Goal: Task Accomplishment & Management: Use online tool/utility

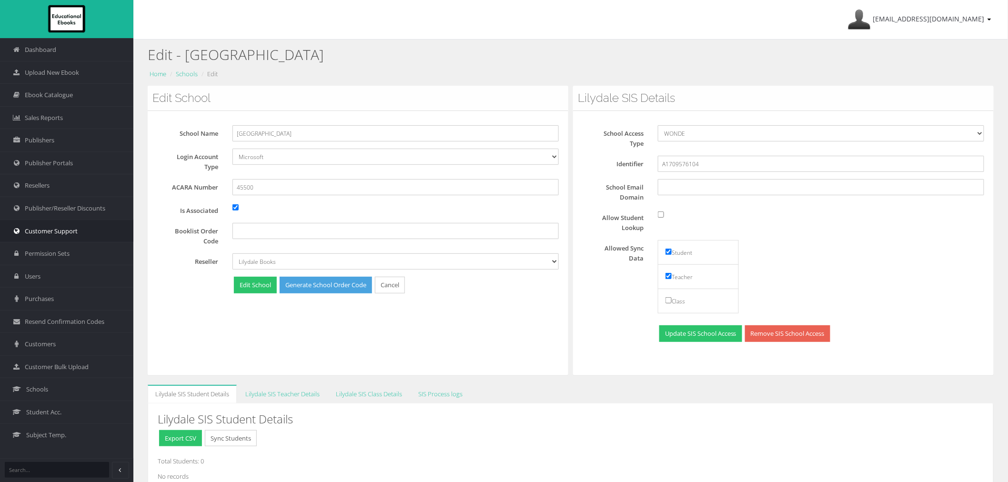
click at [105, 234] on link "Customer Support" at bounding box center [66, 231] width 133 height 23
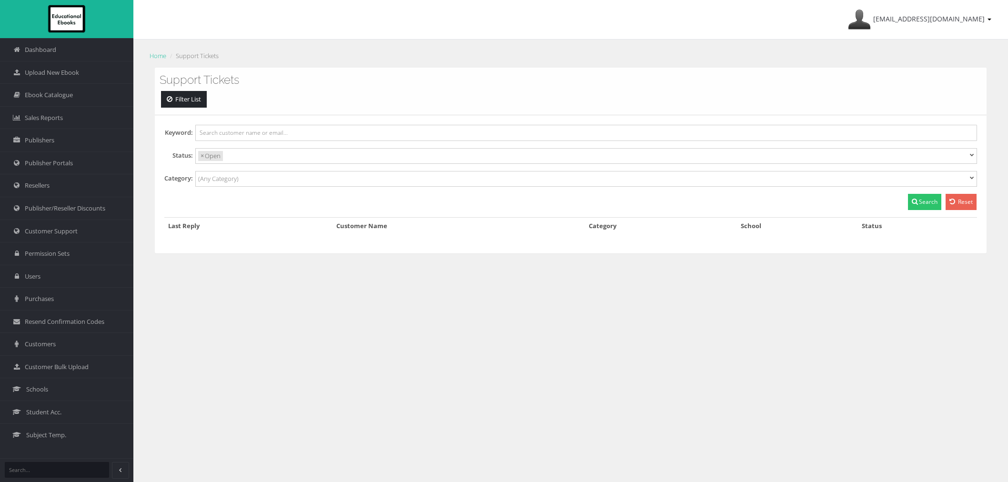
select select
click at [59, 342] on link "Customers" at bounding box center [66, 343] width 133 height 23
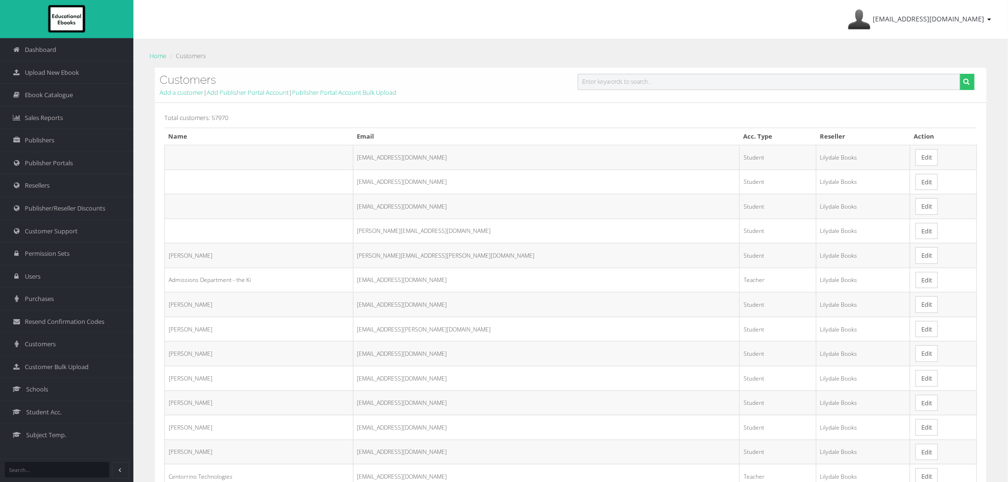
click at [676, 79] on input "text" at bounding box center [769, 82] width 382 height 16
paste input "SLI5O@schools.vic.edu.au"
type input "SLI5O@schools.vic.edu.au"
click at [960, 74] on button "submit" at bounding box center [967, 82] width 15 height 16
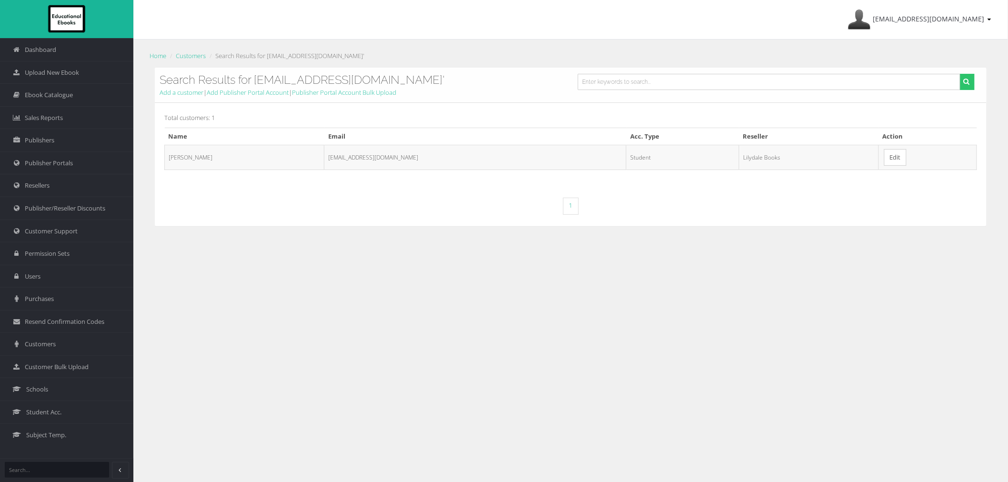
click at [884, 151] on link "Edit" at bounding box center [895, 157] width 22 height 17
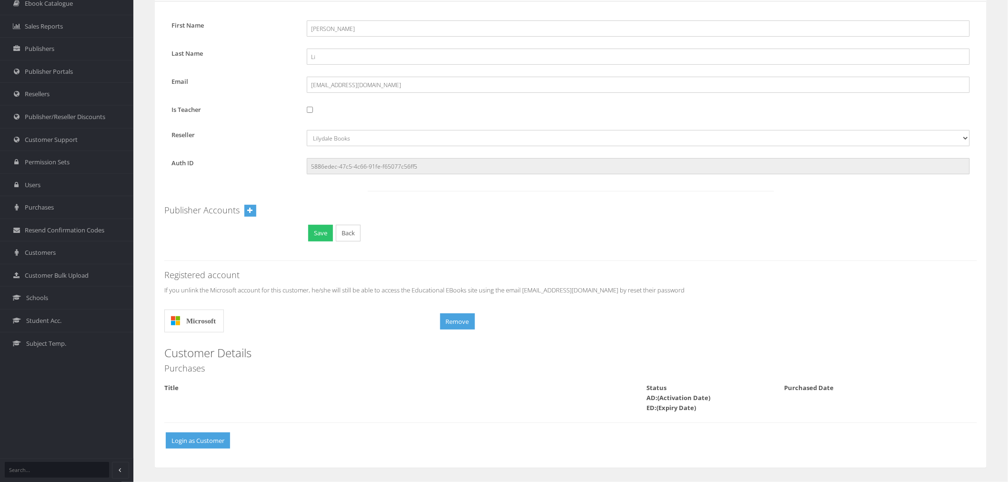
scroll to position [39, 0]
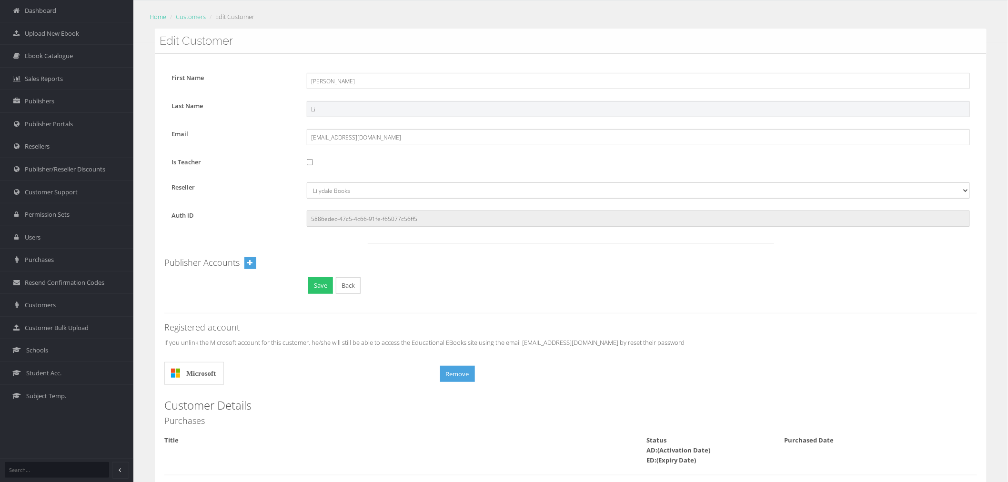
drag, startPoint x: 322, startPoint y: 111, endPoint x: 278, endPoint y: 113, distance: 44.3
click at [278, 113] on div "Last Name Li" at bounding box center [570, 109] width 812 height 16
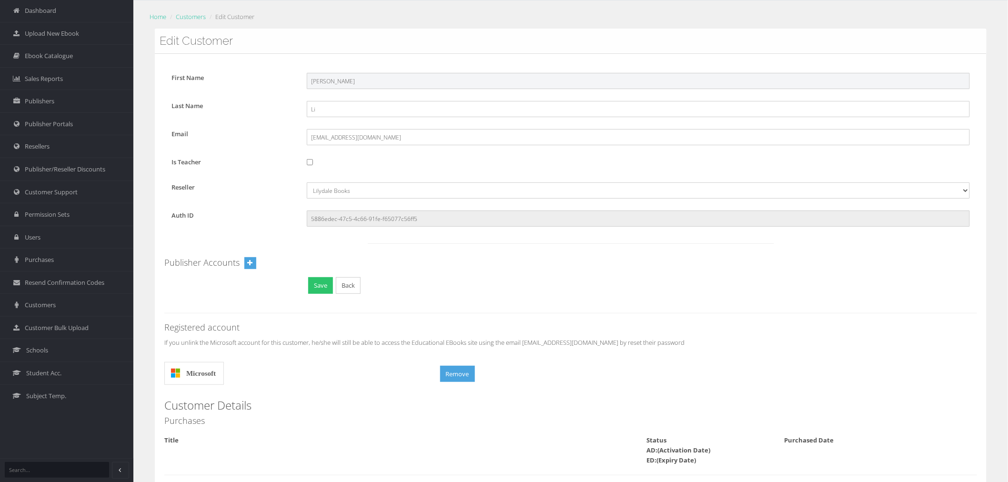
drag, startPoint x: 331, startPoint y: 83, endPoint x: 294, endPoint y: 89, distance: 36.6
click at [294, 89] on div "First Name Nancy" at bounding box center [570, 81] width 812 height 16
drag, startPoint x: 383, startPoint y: 141, endPoint x: 297, endPoint y: 143, distance: 85.8
click at [297, 135] on div "Email SLI5O@schools.vic.edu.au" at bounding box center [570, 137] width 812 height 16
drag, startPoint x: 50, startPoint y: 305, endPoint x: 86, endPoint y: 298, distance: 36.0
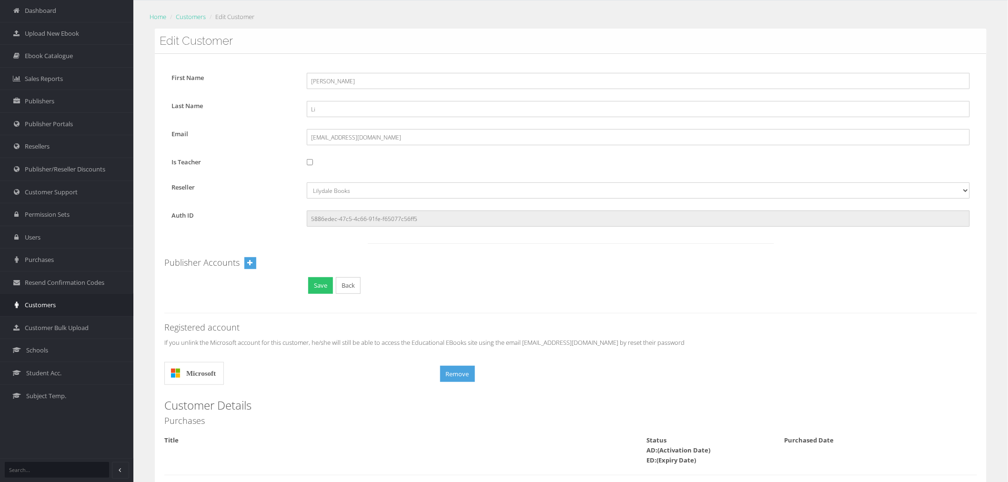
click at [50, 305] on span "Customers" at bounding box center [40, 304] width 31 height 9
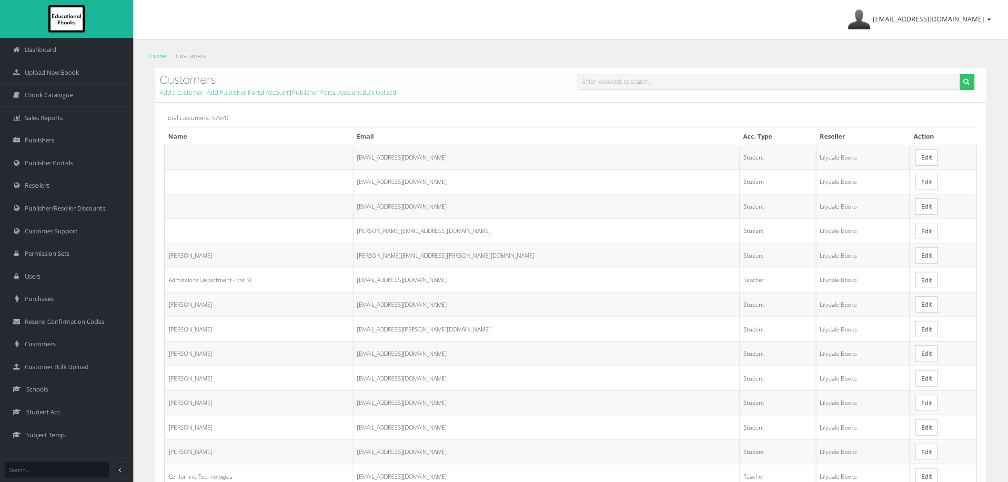
click at [809, 79] on input "text" at bounding box center [769, 82] width 382 height 16
paste input "[EMAIL_ADDRESS][DOMAIN_NAME]"
type input "[EMAIL_ADDRESS][DOMAIN_NAME]"
click at [960, 74] on button "submit" at bounding box center [967, 82] width 15 height 16
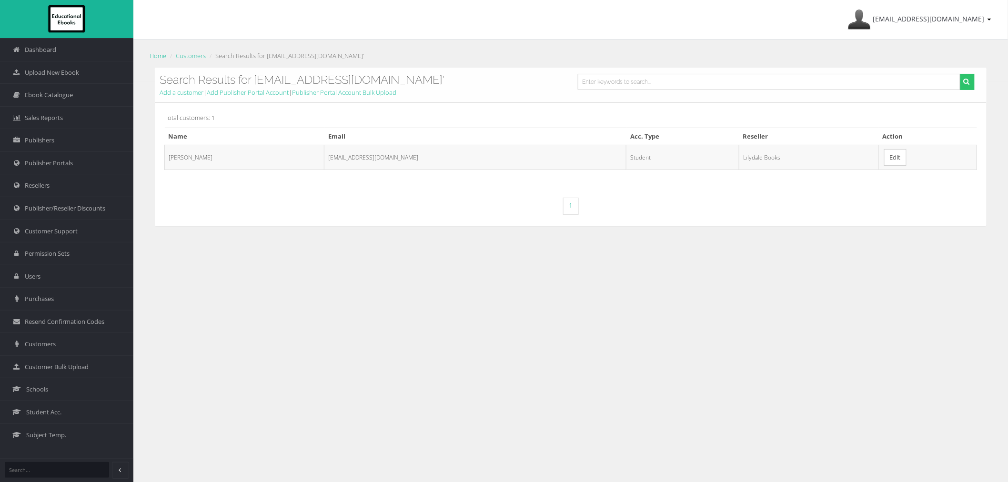
click at [884, 155] on link "Edit" at bounding box center [895, 157] width 22 height 17
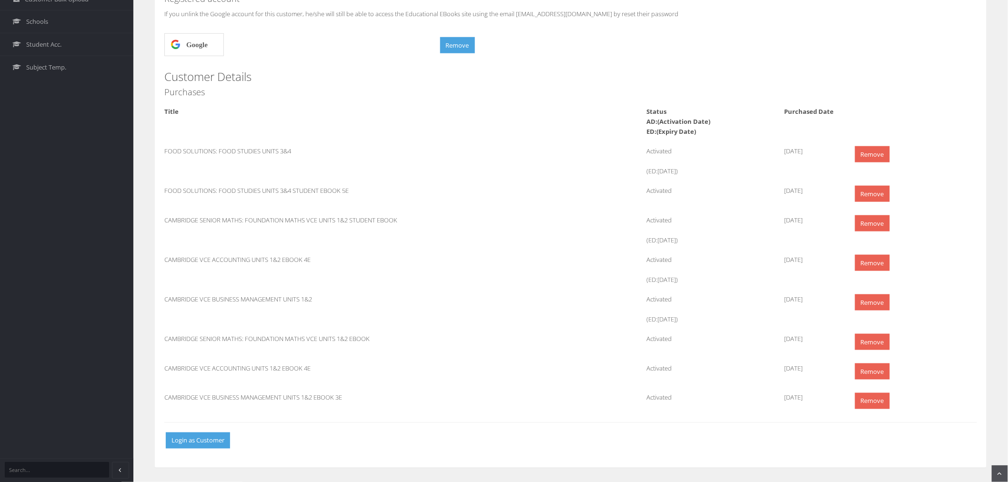
scroll to position [262, 0]
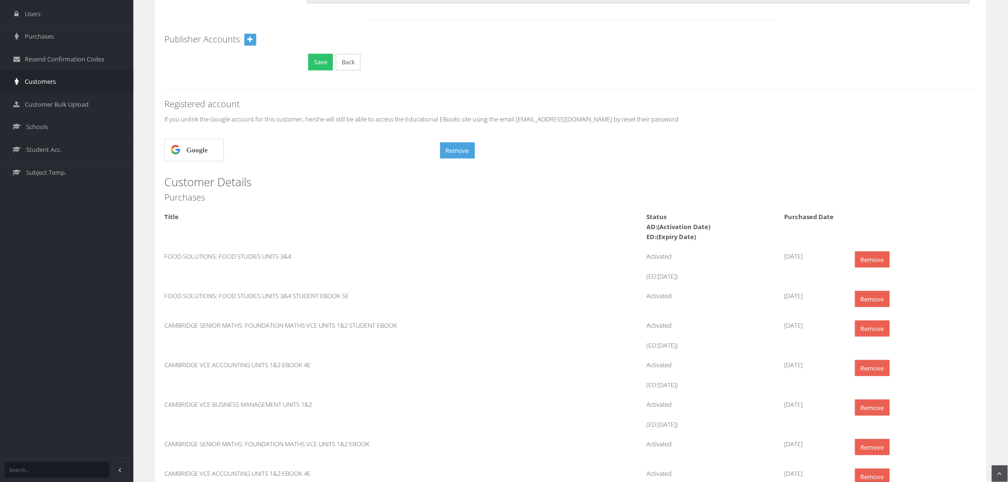
click at [54, 85] on span "Customers" at bounding box center [40, 81] width 31 height 9
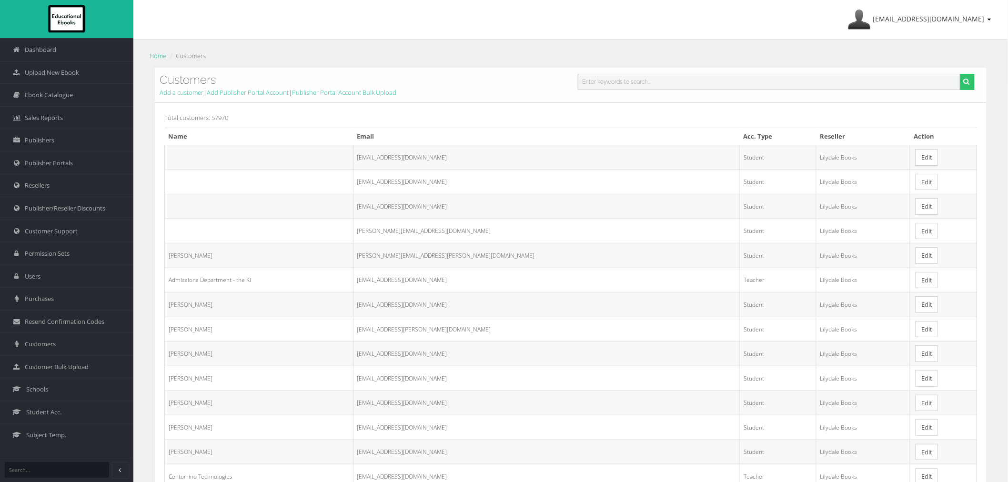
click at [602, 81] on input "text" at bounding box center [769, 82] width 382 height 16
paste input "ewa0004@lilydalehs.vic.edu.au"
type input "ewa0004@lilydalehs.vic.edu.au"
click at [960, 74] on button "submit" at bounding box center [967, 82] width 15 height 16
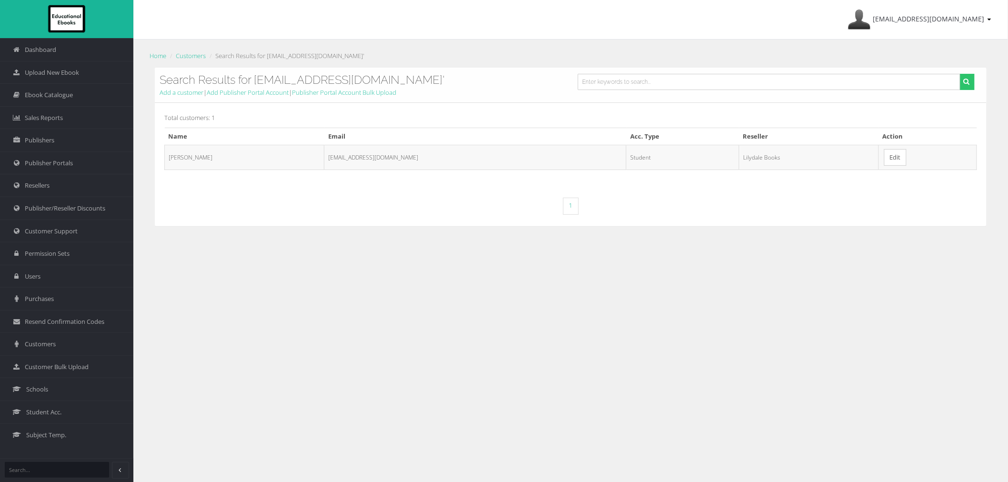
click at [884, 164] on link "Edit" at bounding box center [895, 157] width 22 height 17
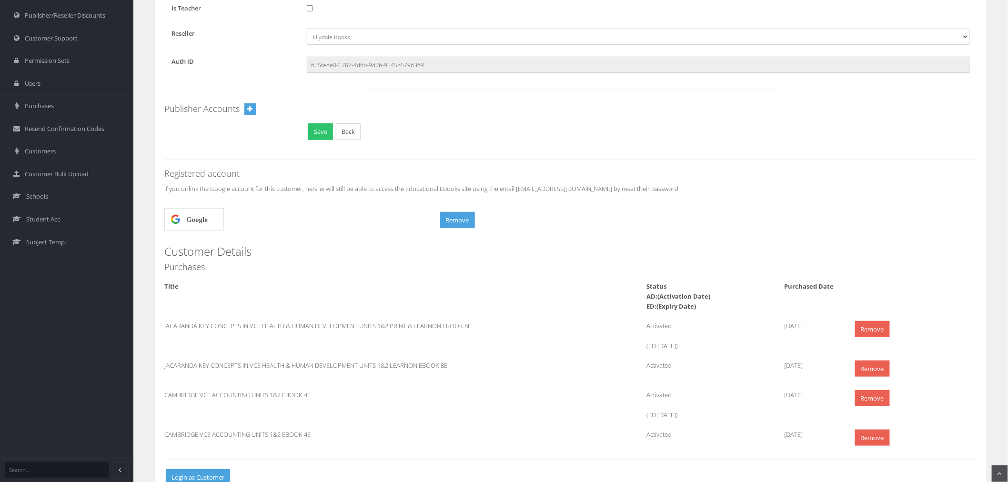
scroll to position [211, 0]
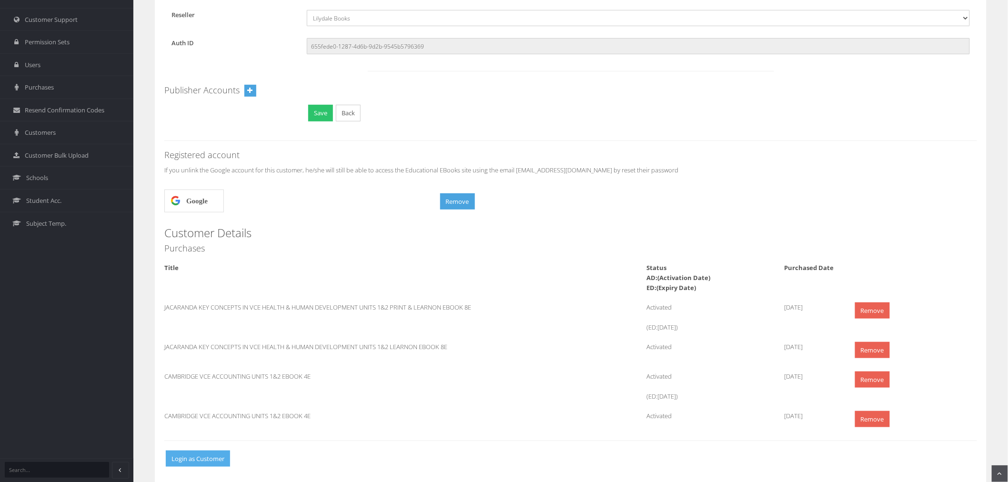
click at [210, 464] on button "Login as Customer" at bounding box center [198, 459] width 64 height 17
click at [54, 15] on span "Customer Support" at bounding box center [51, 19] width 53 height 9
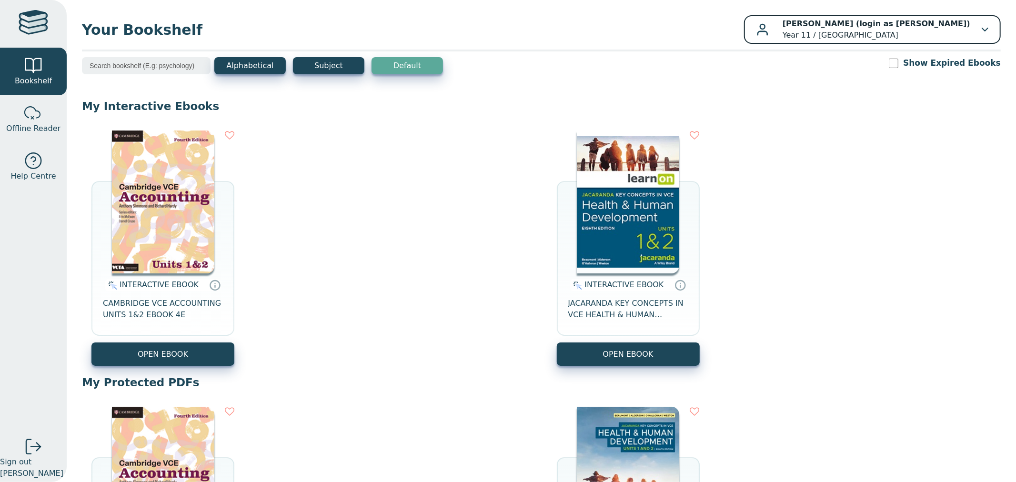
click at [925, 26] on b "Ayesha Desai (login as C EWAN)" at bounding box center [876, 23] width 188 height 9
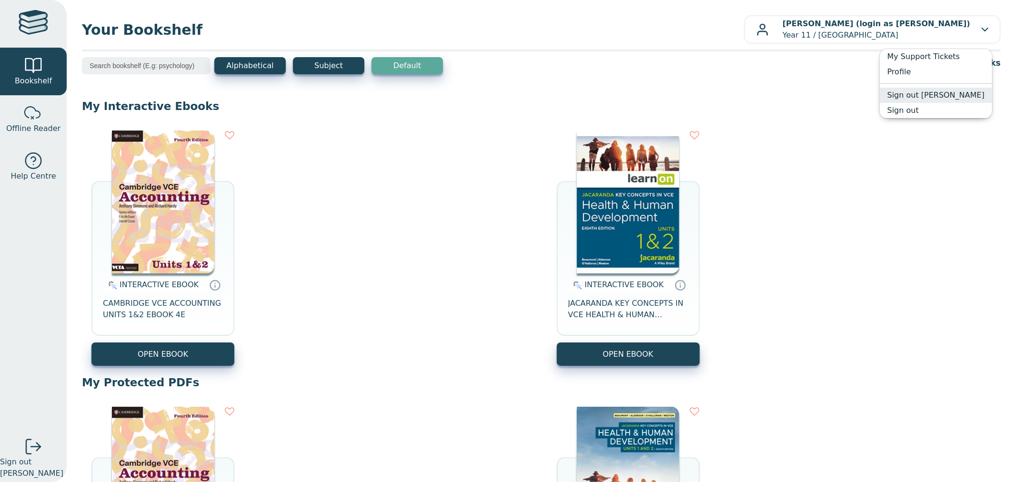
drag, startPoint x: 951, startPoint y: 96, endPoint x: 934, endPoint y: 86, distance: 19.7
click at [951, 96] on link "Sign out C EWAN" at bounding box center [936, 95] width 112 height 15
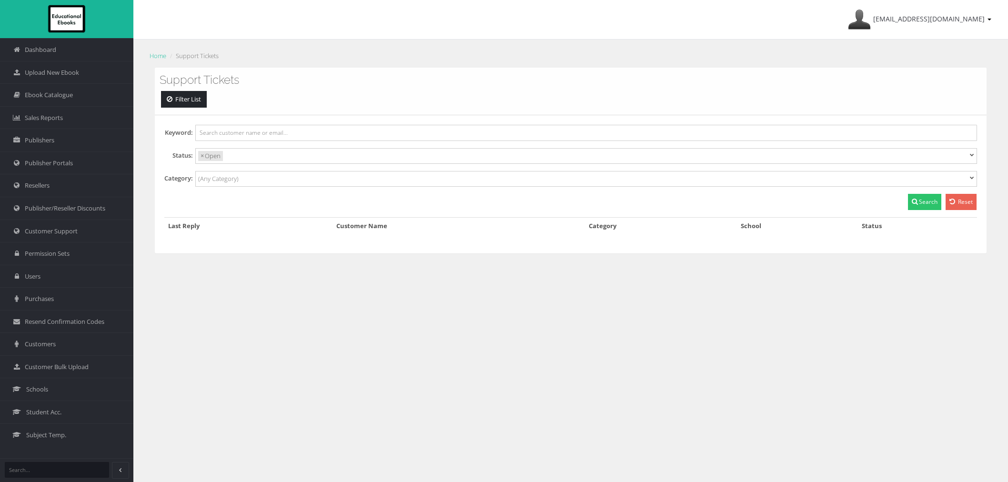
select select
click at [231, 150] on li at bounding box center [259, 155] width 68 height 12
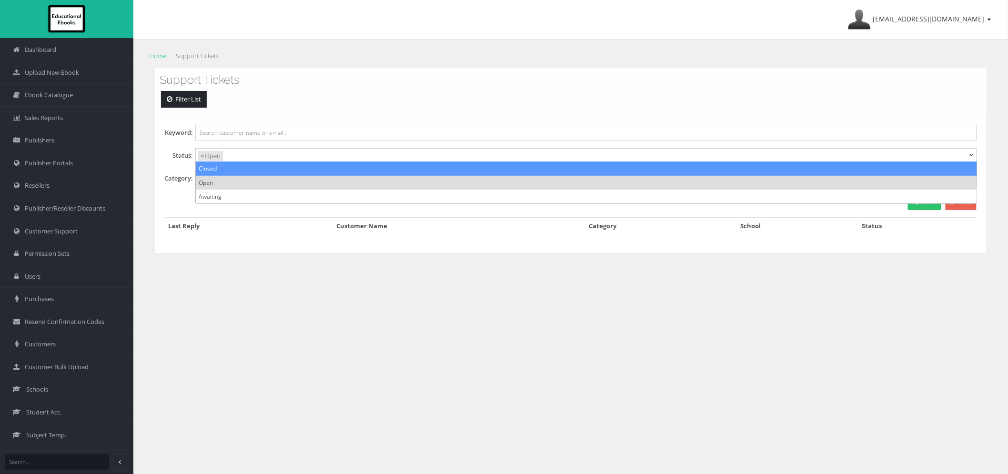
select select "Closed"
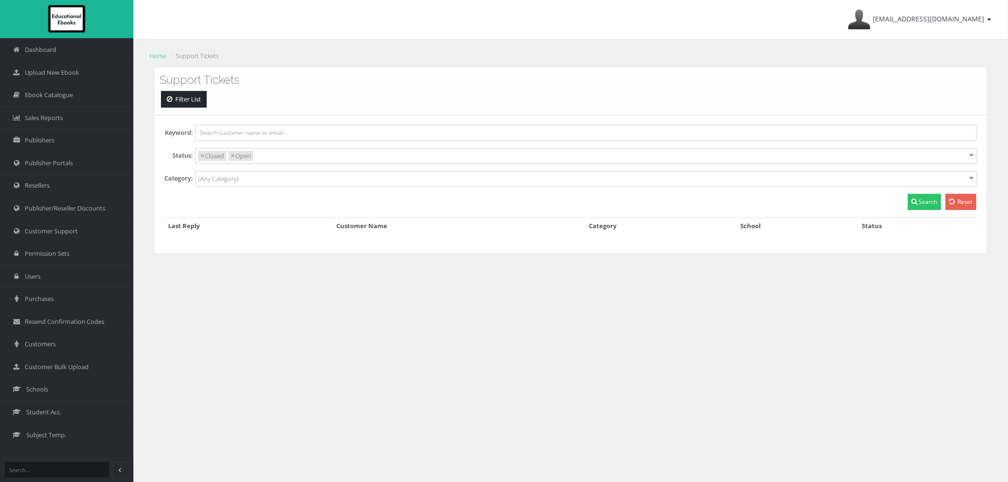
scroll to position [9, 0]
click at [395, 156] on ul "× Closed × Open" at bounding box center [583, 155] width 774 height 12
click at [929, 202] on button "Search" at bounding box center [924, 202] width 33 height 16
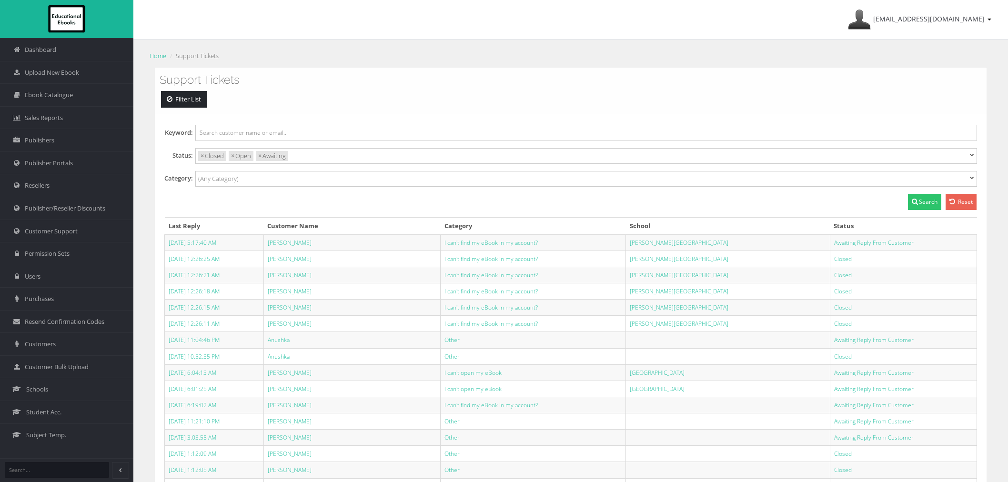
select select
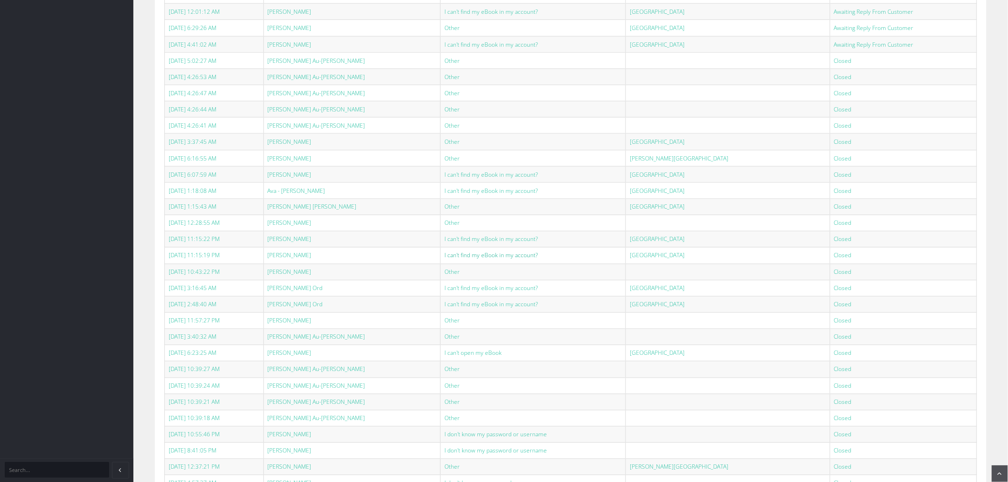
click at [494, 258] on link "I can't find my eBook in my account?" at bounding box center [490, 255] width 93 height 8
click at [497, 241] on link "I can't find my eBook in my account?" at bounding box center [490, 239] width 93 height 8
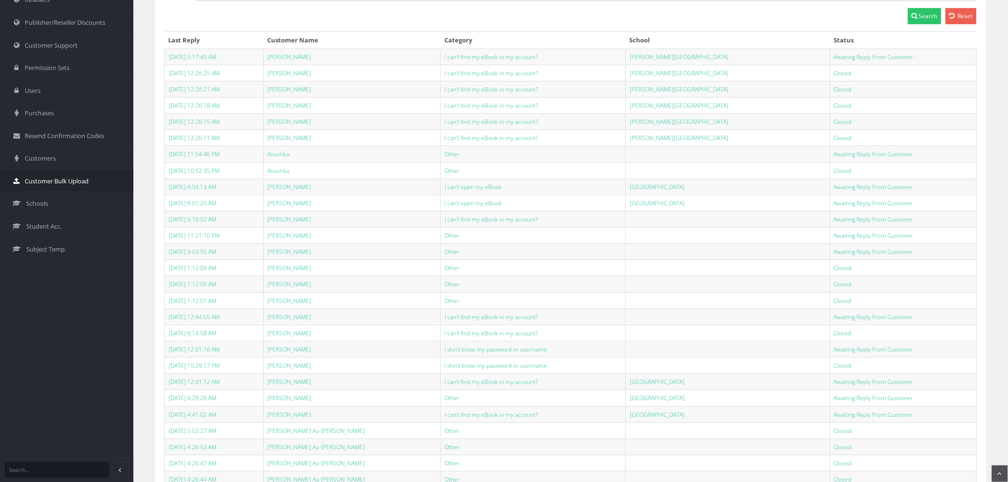
scroll to position [27, 0]
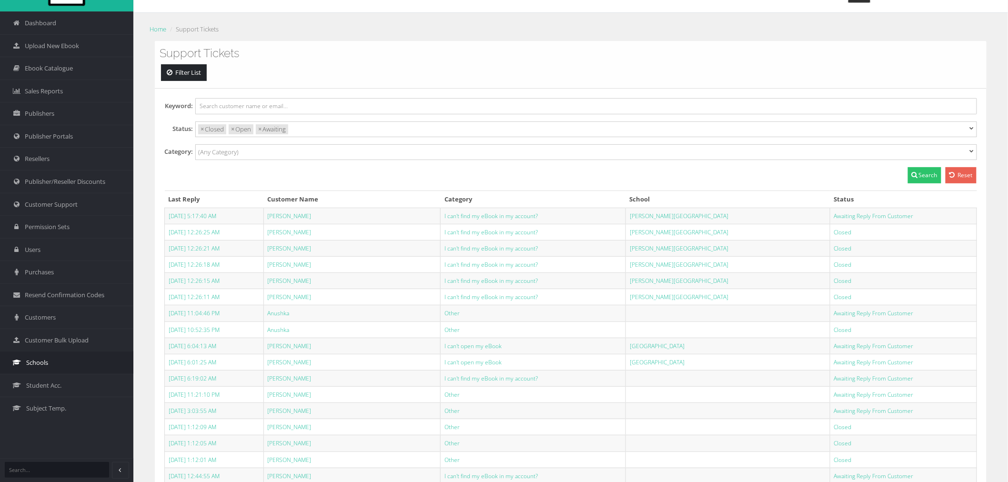
click at [51, 362] on link "Schools" at bounding box center [66, 362] width 133 height 23
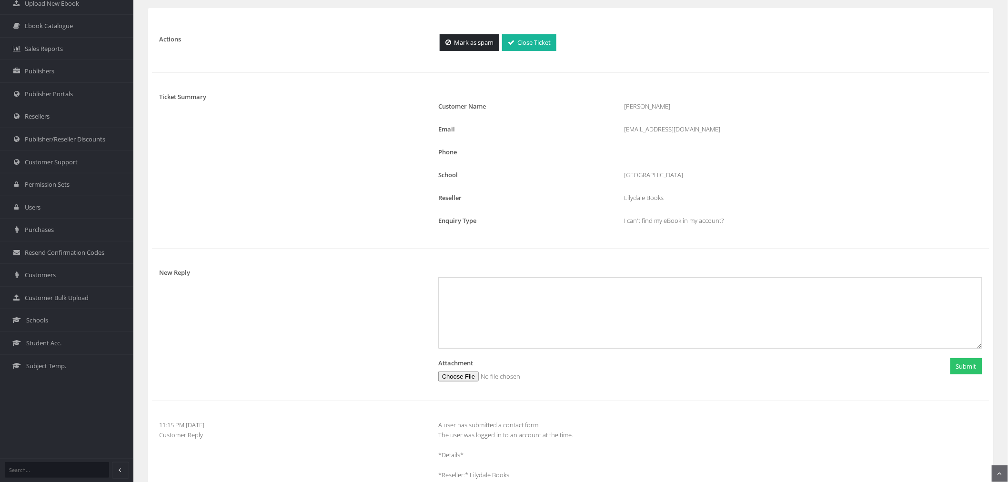
scroll to position [38, 0]
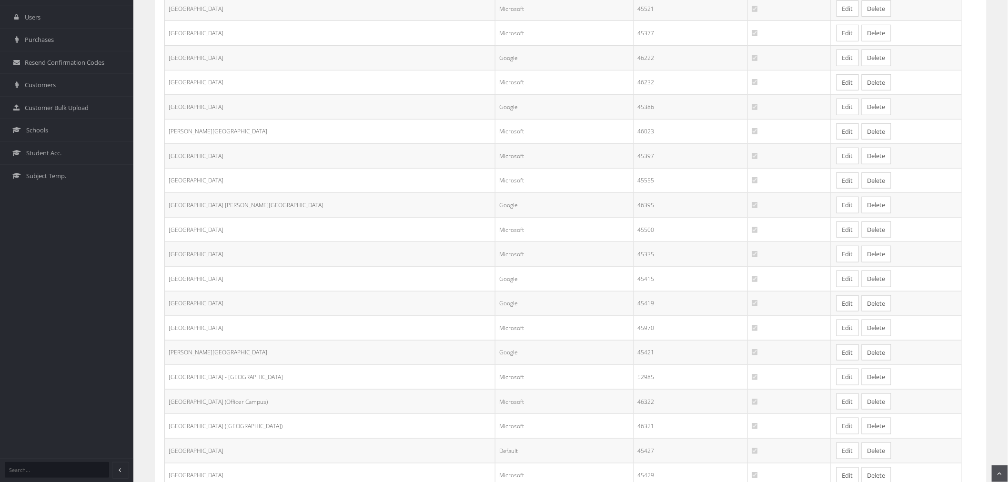
scroll to position [365, 0]
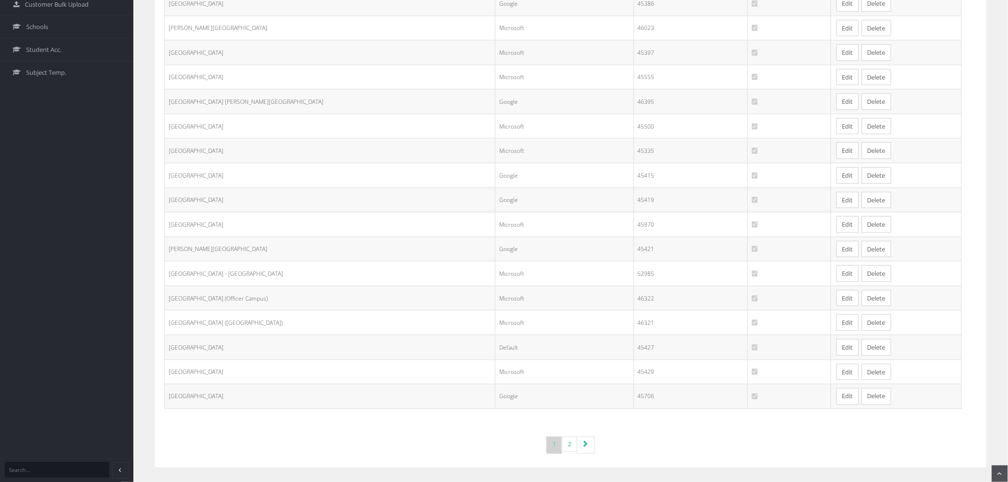
click at [836, 179] on link "Edit" at bounding box center [847, 175] width 22 height 17
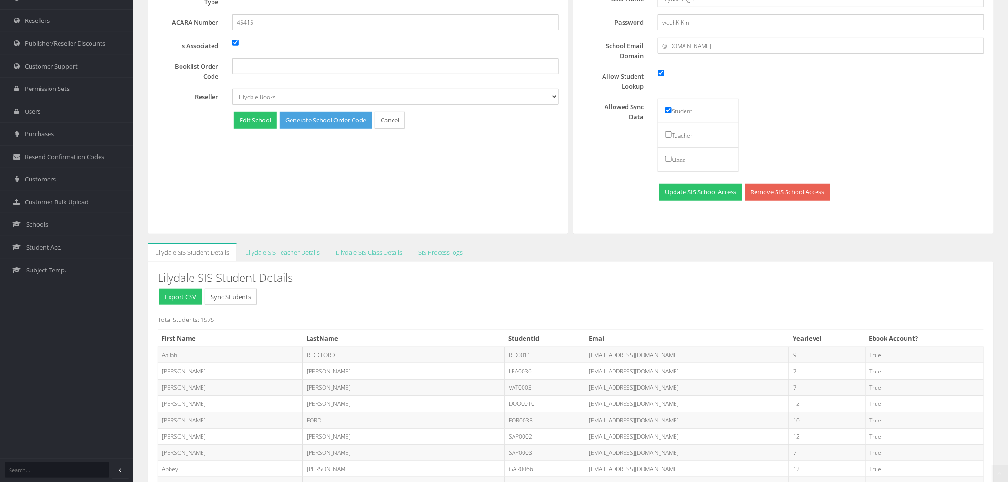
scroll to position [165, 0]
click at [317, 255] on link "Lilydale SIS Teacher Details" at bounding box center [283, 252] width 90 height 19
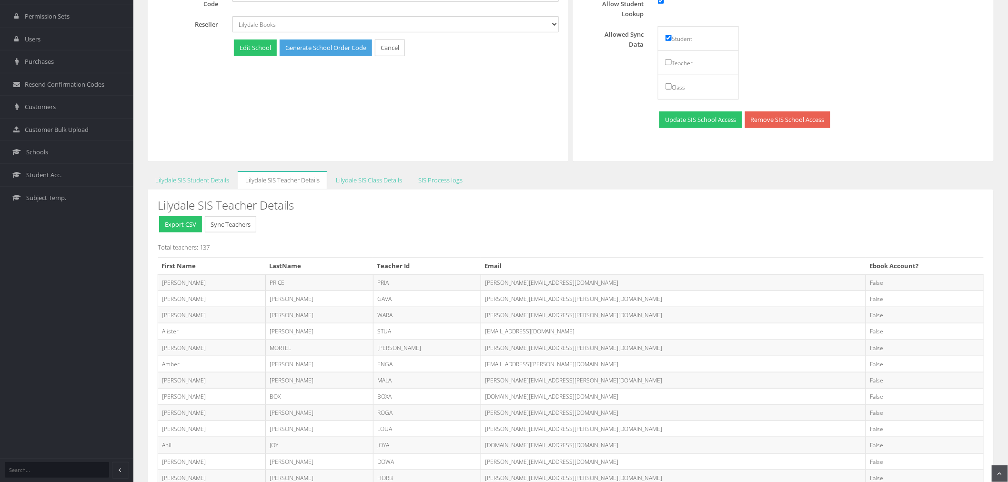
scroll to position [271, 0]
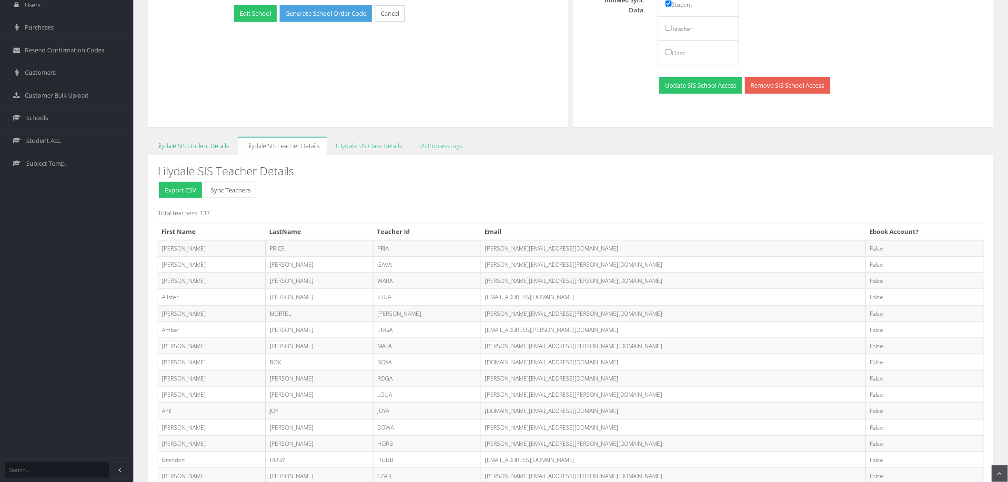
click at [168, 139] on link "Lilydale SIS Student Details" at bounding box center [192, 146] width 89 height 19
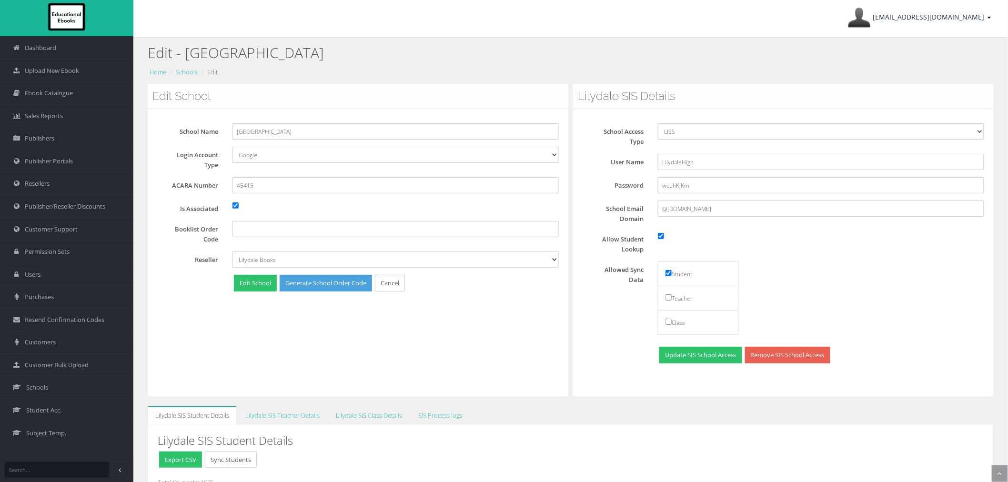
scroll to position [0, 0]
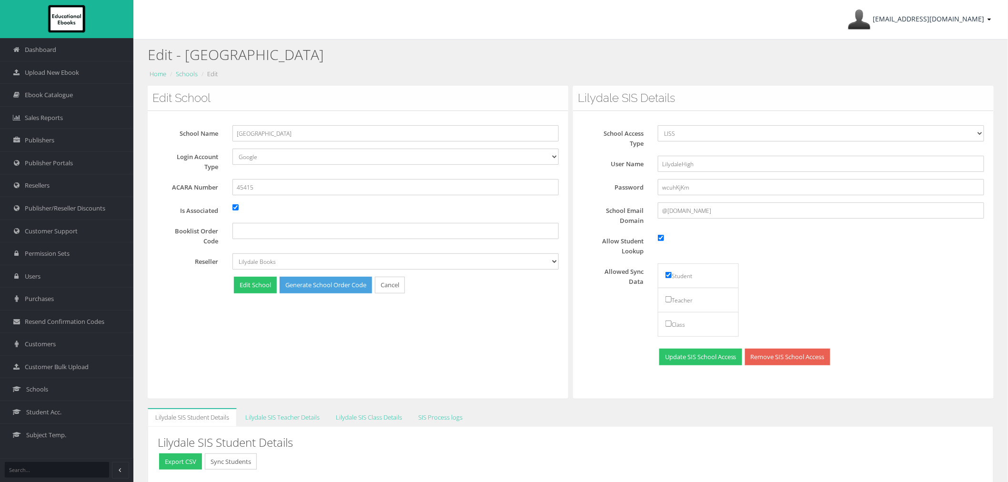
click at [893, 24] on link "ayesha@educationalebooks.com.au" at bounding box center [919, 19] width 153 height 39
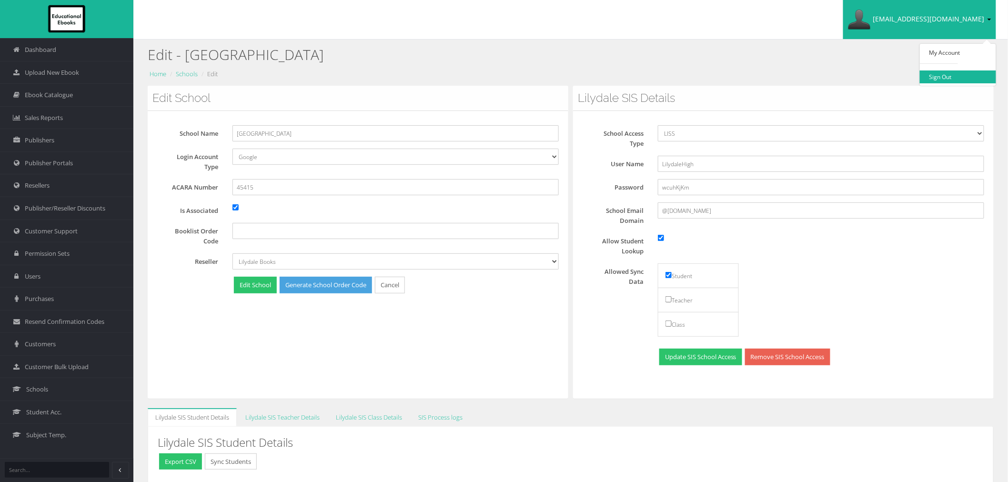
click at [949, 78] on link "Sign Out" at bounding box center [958, 76] width 76 height 13
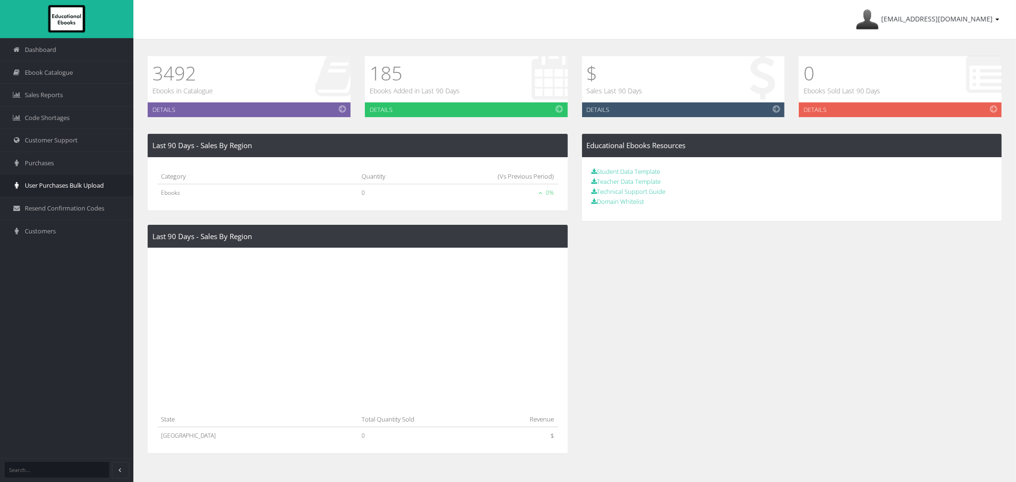
click at [67, 182] on span "User Purchases Bulk Upload" at bounding box center [64, 185] width 79 height 9
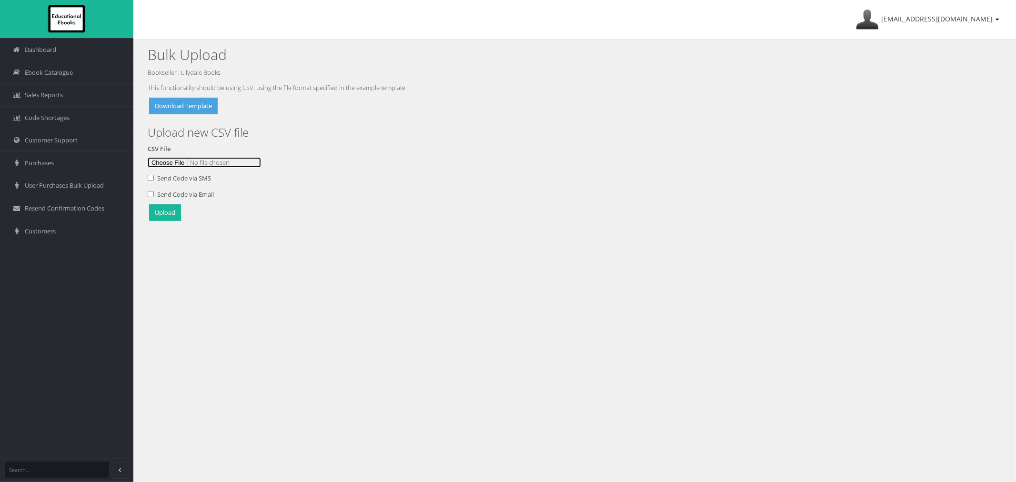
click at [164, 165] on input "file" at bounding box center [204, 162] width 113 height 10
type input "C:\fakepath\Multi School EE Upload [DATE]csv"
click at [179, 211] on button "Upload" at bounding box center [165, 212] width 32 height 17
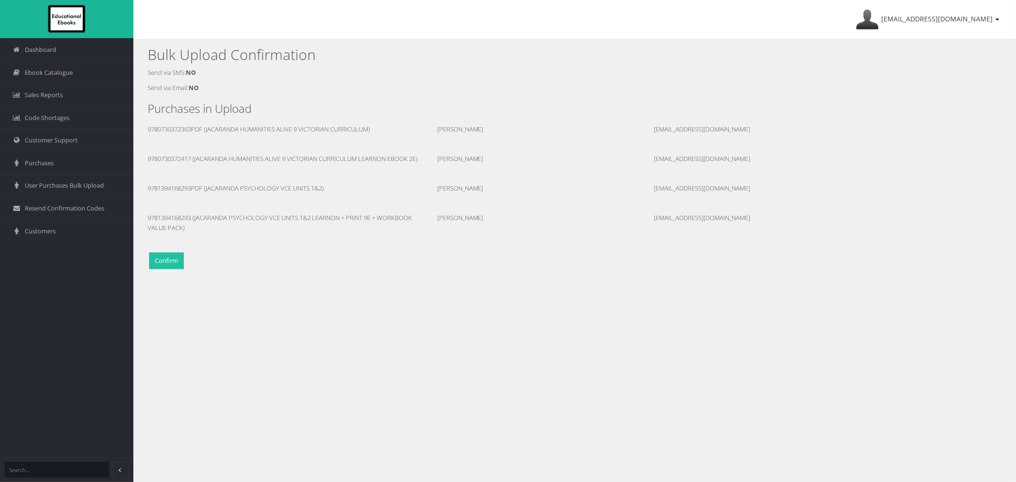
click at [160, 261] on button "Confirm" at bounding box center [166, 260] width 35 height 17
